Goal: Information Seeking & Learning: Find specific fact

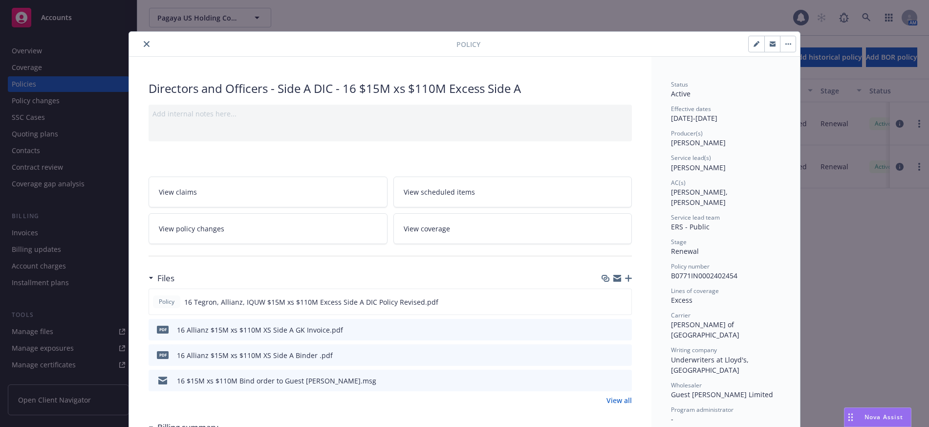
click at [144, 44] on icon "close" at bounding box center [147, 44] width 6 height 6
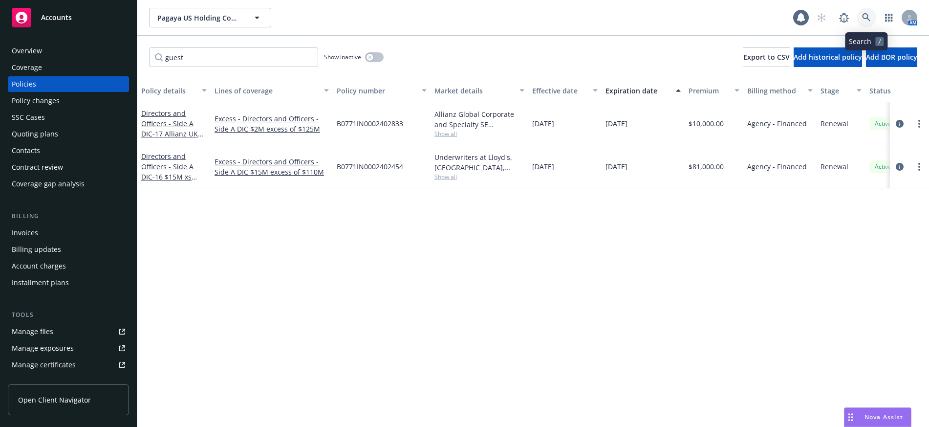
click at [865, 16] on icon at bounding box center [866, 17] width 9 height 9
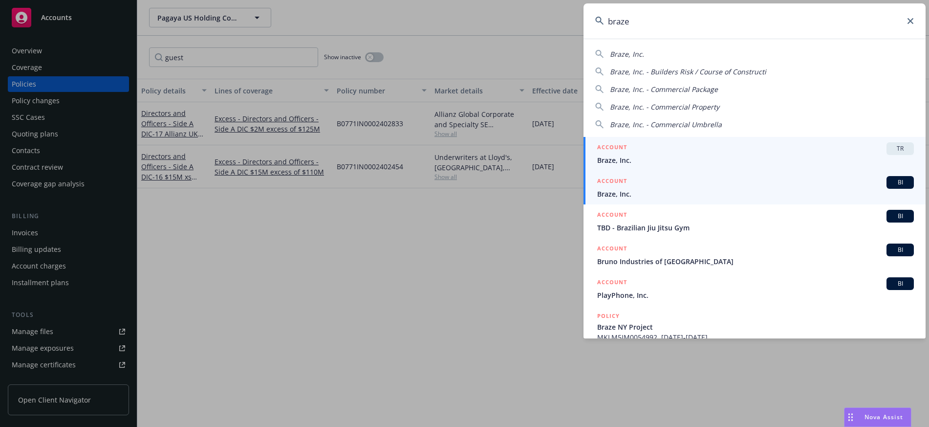
type input "braze"
click at [614, 194] on span "Braze, Inc." at bounding box center [755, 194] width 317 height 10
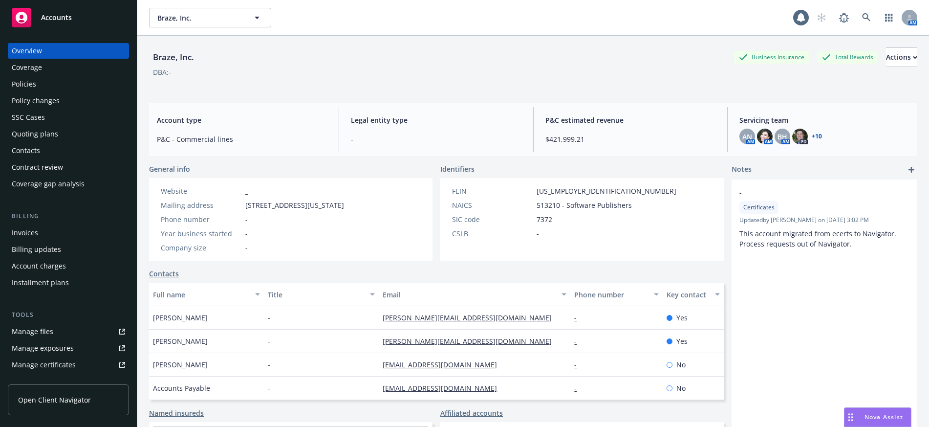
click at [29, 84] on div "Policies" at bounding box center [24, 84] width 24 height 16
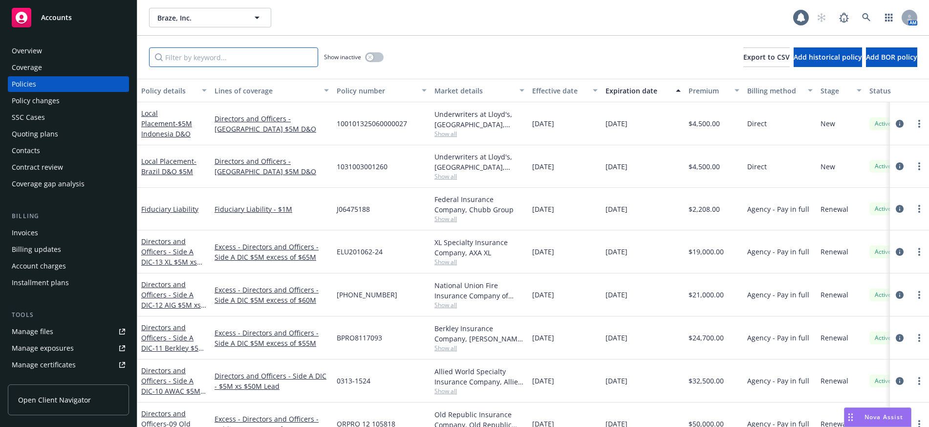
click at [198, 58] on input "Filter by keyword..." at bounding box center [233, 57] width 169 height 20
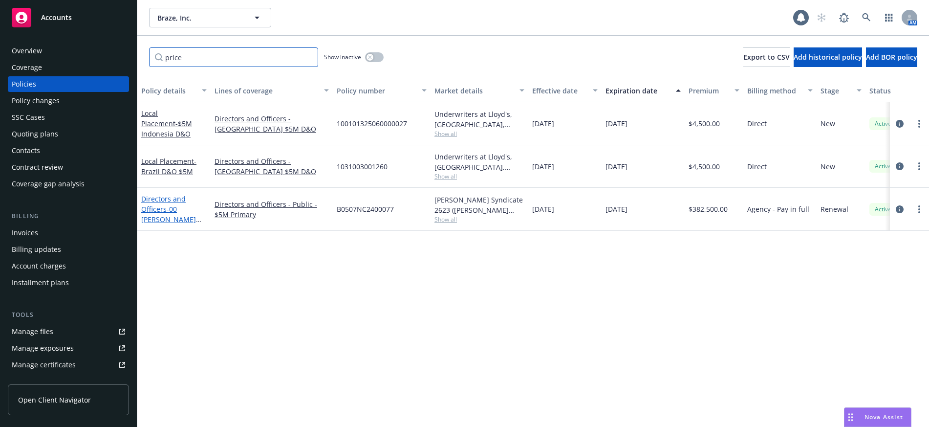
type input "price"
click at [149, 209] on link "Directors and Officers - 00 [PERSON_NAME] $5M Primary" at bounding box center [168, 214] width 55 height 40
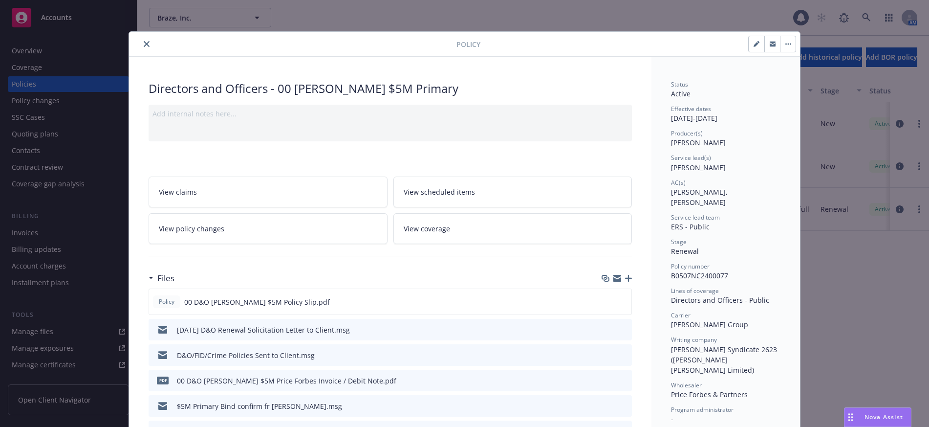
click at [145, 44] on icon "close" at bounding box center [147, 44] width 6 height 6
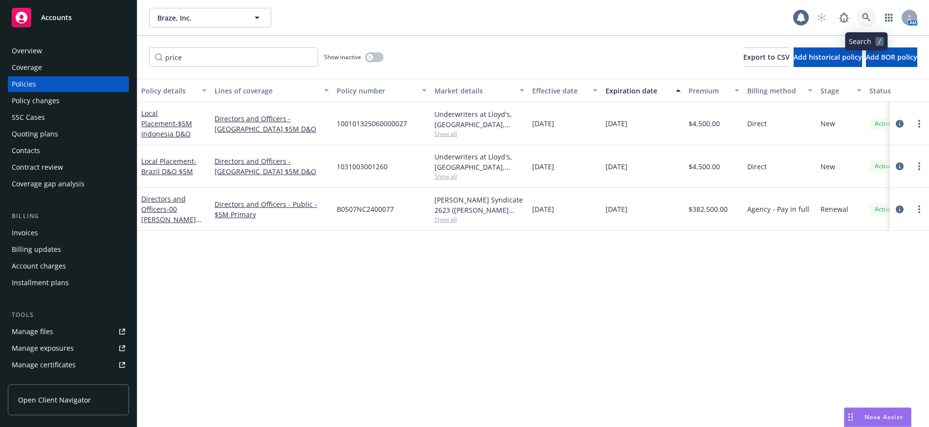
click at [865, 14] on icon at bounding box center [866, 17] width 8 height 8
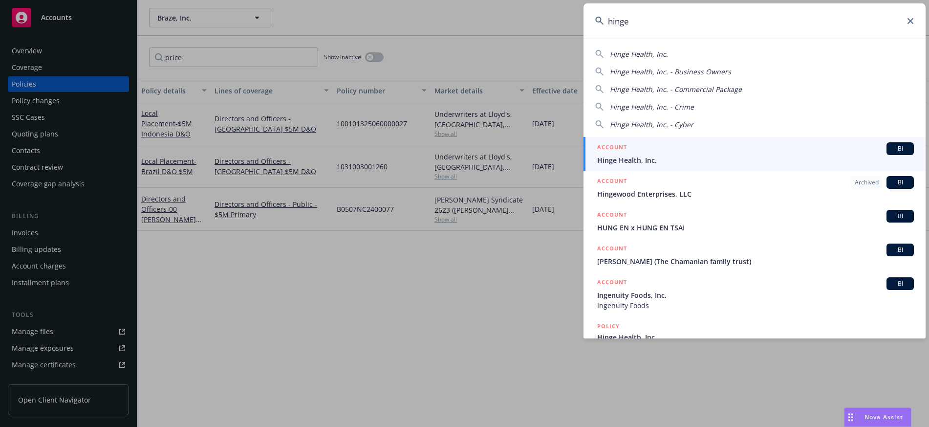
type input "hinge"
click at [630, 161] on span "Hinge Health, Inc." at bounding box center [755, 160] width 317 height 10
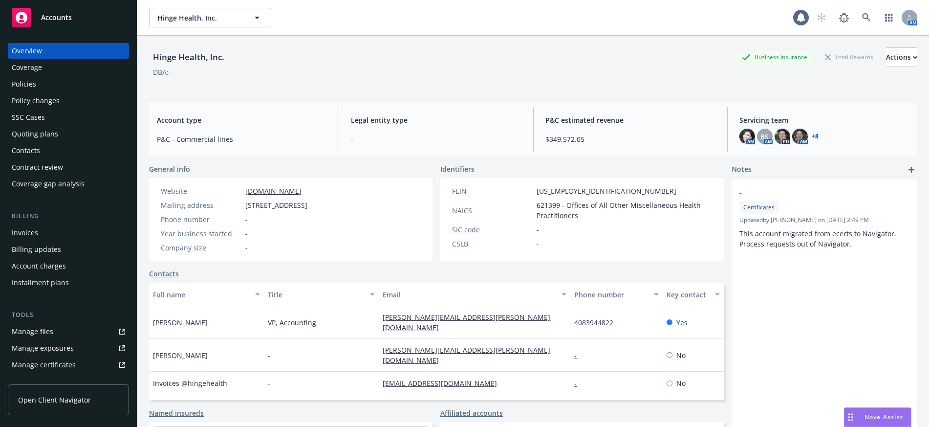
click at [29, 230] on div "Invoices" at bounding box center [25, 233] width 26 height 16
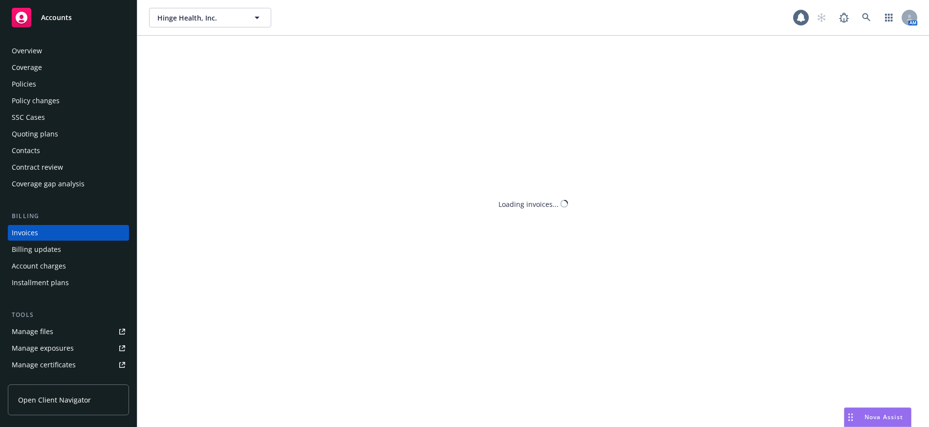
scroll to position [4, 0]
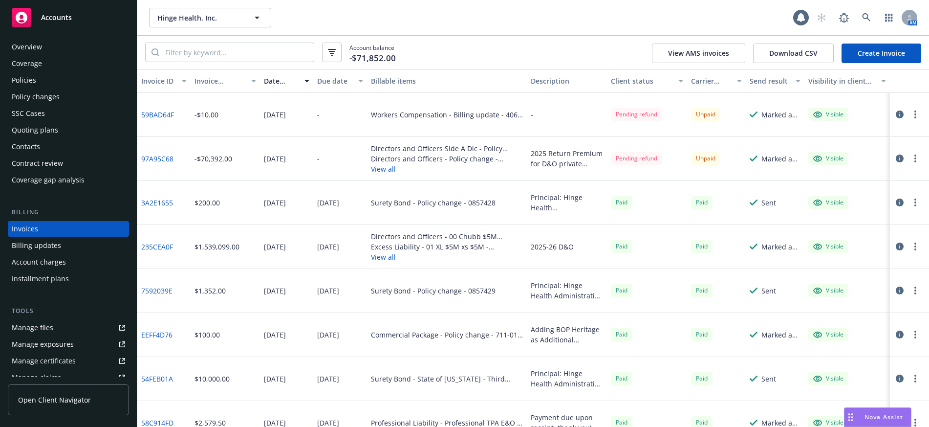
click at [161, 158] on link "97A95C68" at bounding box center [157, 158] width 32 height 10
click at [37, 47] on div "Overview" at bounding box center [27, 47] width 30 height 16
